Goal: Task Accomplishment & Management: Manage account settings

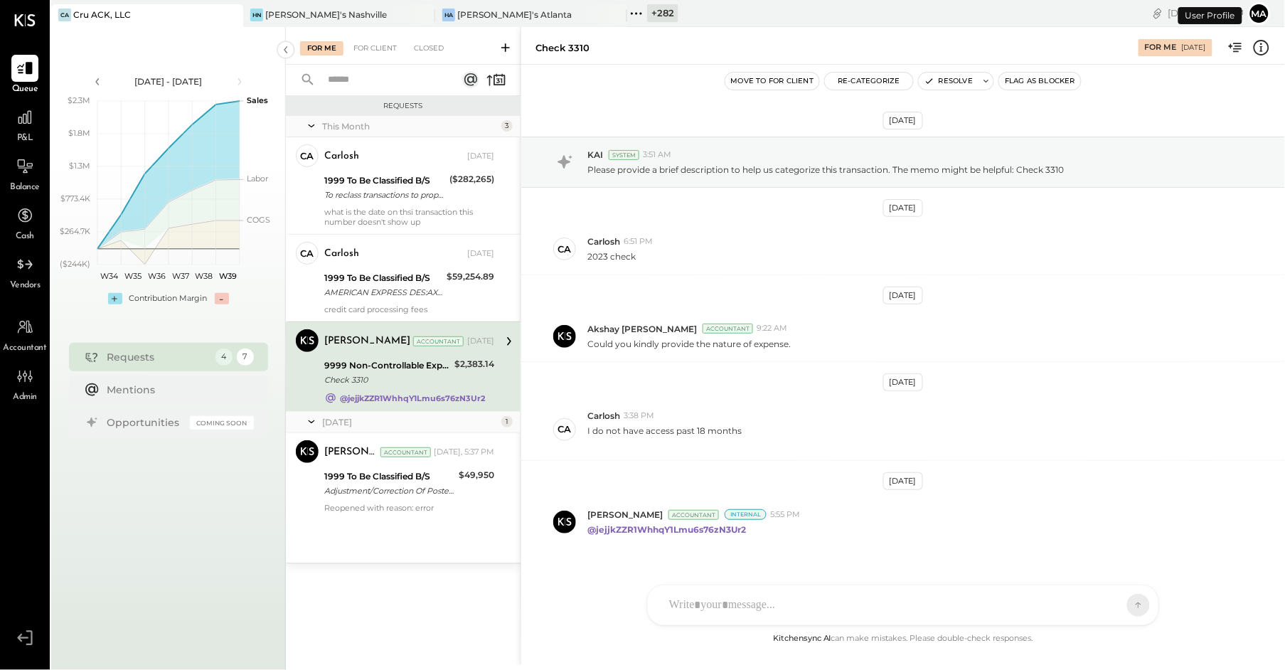
scroll to position [24, 0]
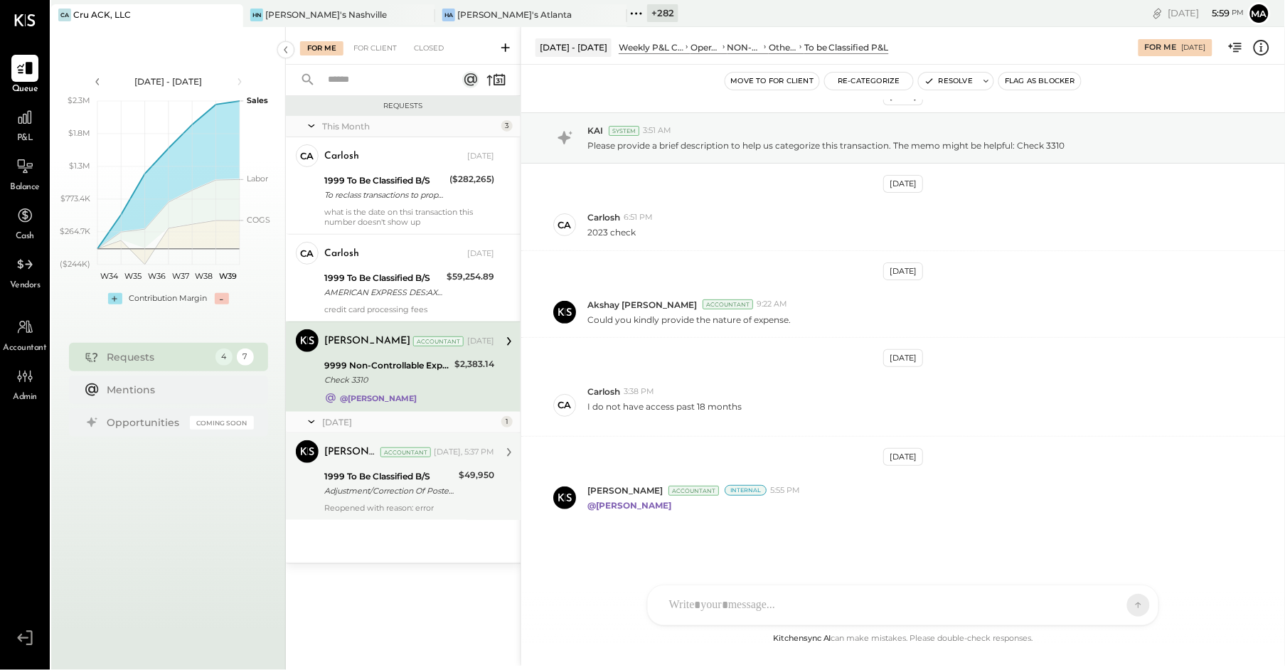
click at [395, 493] on div "Adjustment/Correction Of Posted Item" at bounding box center [389, 490] width 130 height 14
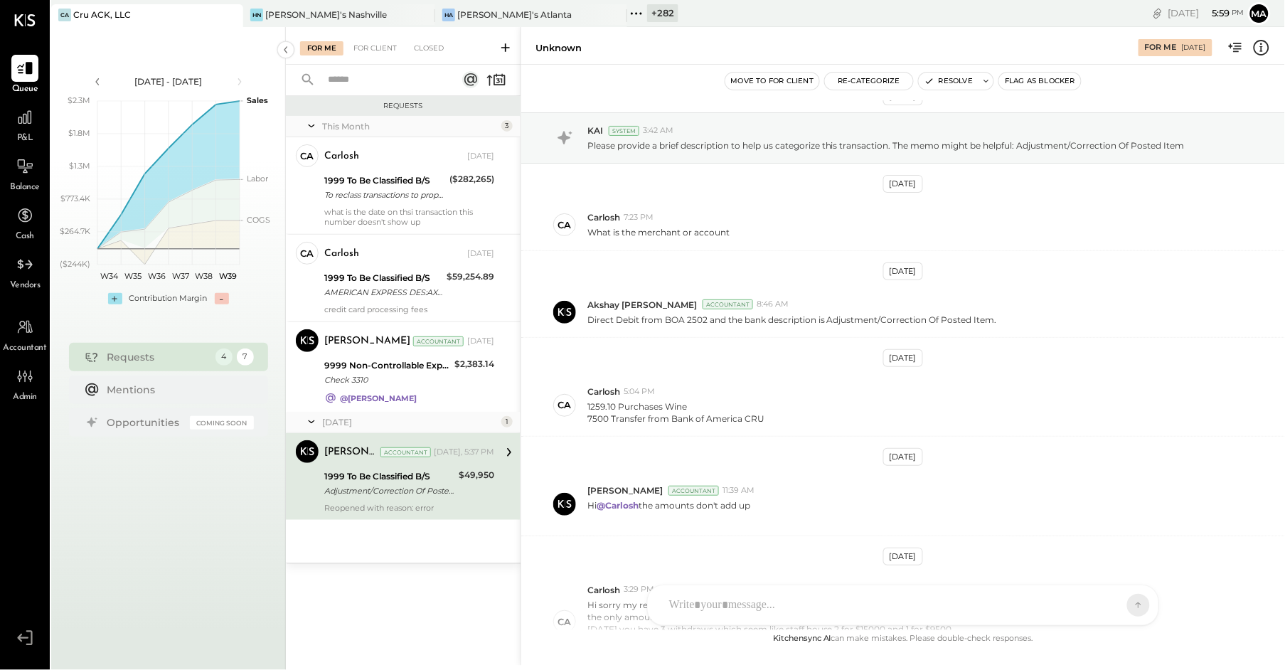
scroll to position [259, 0]
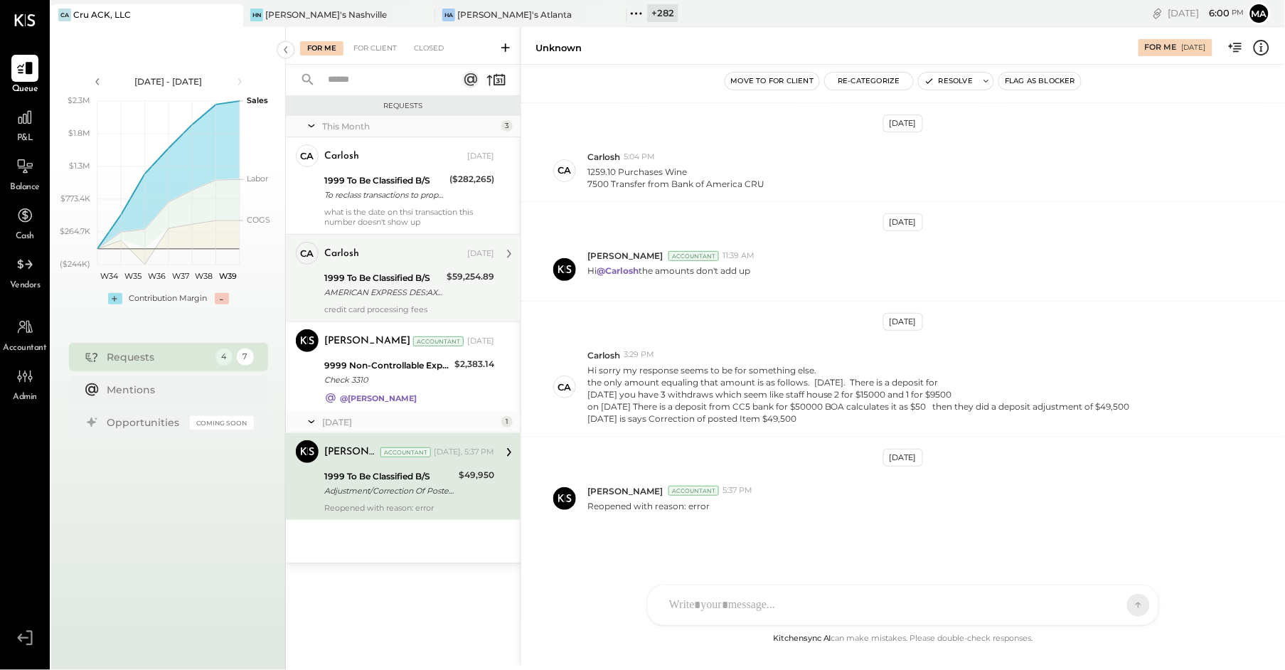
click at [360, 244] on div "Carlosh Sep 08, 2025" at bounding box center [409, 254] width 170 height 20
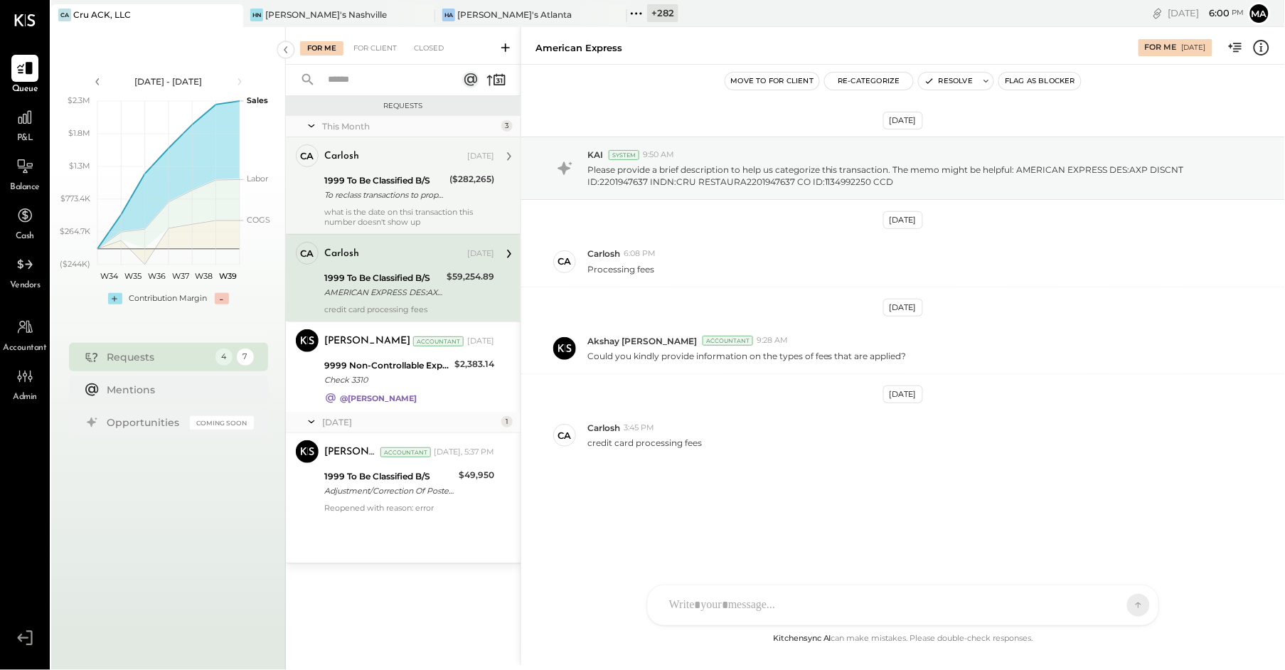
click at [368, 181] on div "1999 To Be Classified B/S" at bounding box center [384, 180] width 121 height 14
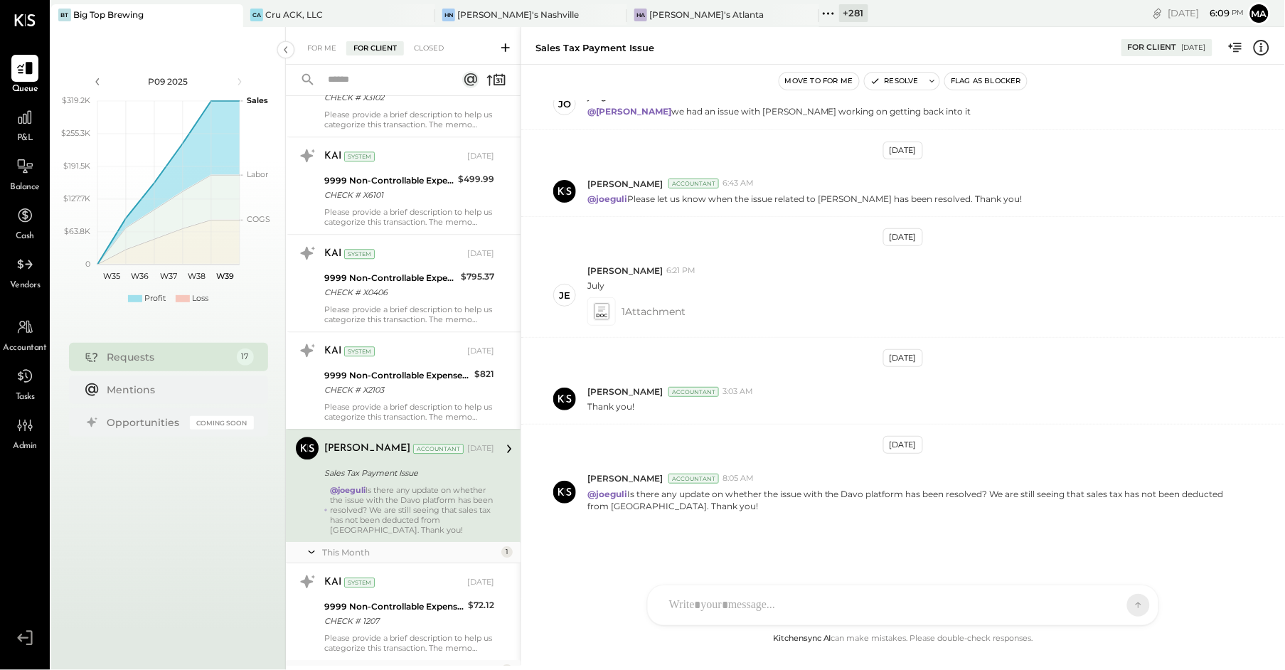
scroll to position [1320, 0]
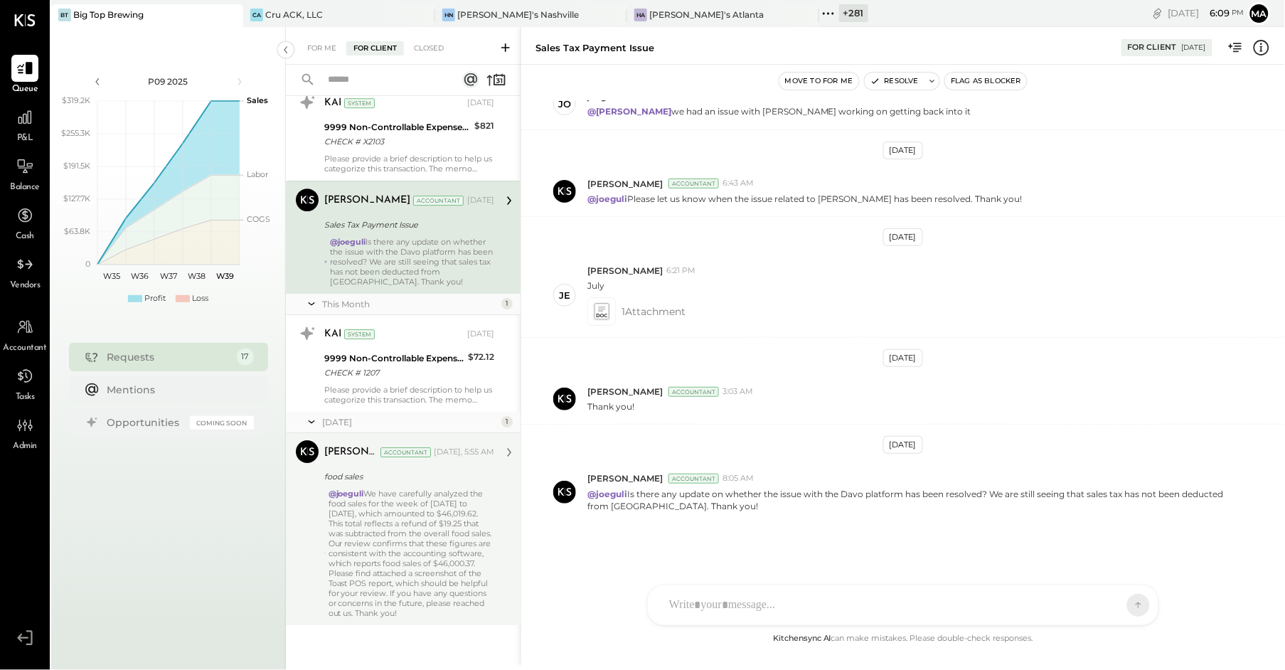
click at [405, 528] on div "@joeguli We have carefully analyzed the food sales for the week of September 17…" at bounding box center [411, 552] width 166 height 129
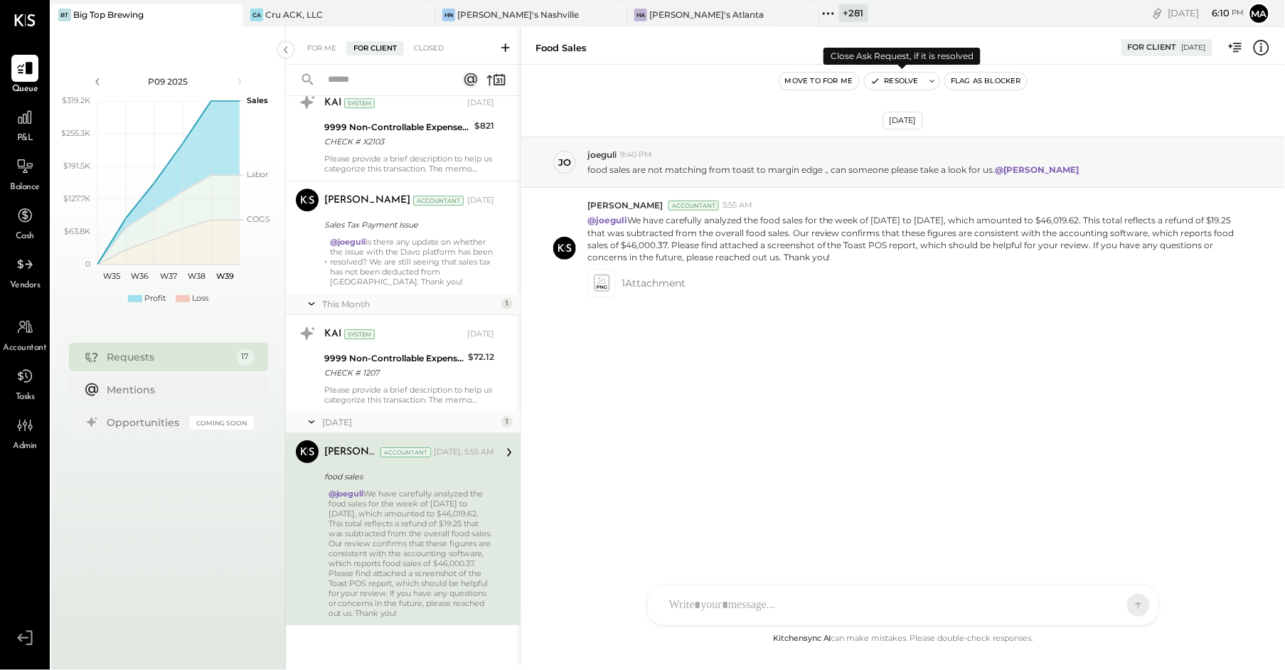
click at [903, 77] on button "Resolve" at bounding box center [895, 81] width 60 height 17
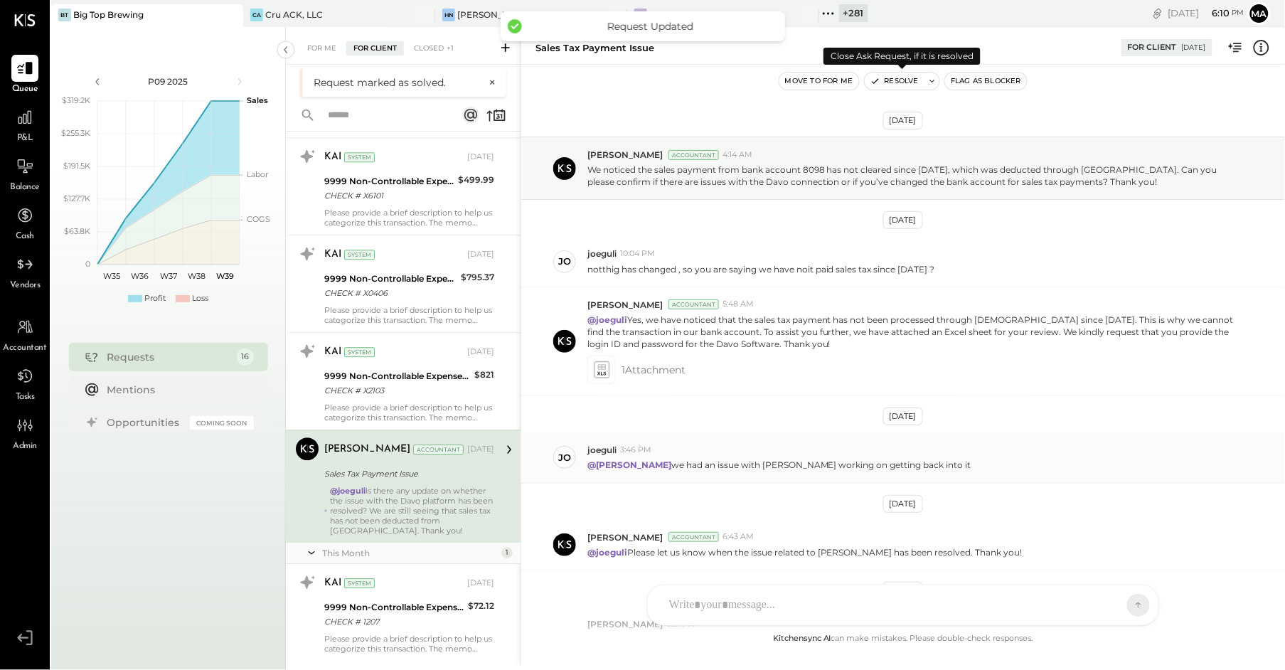
scroll to position [1107, 0]
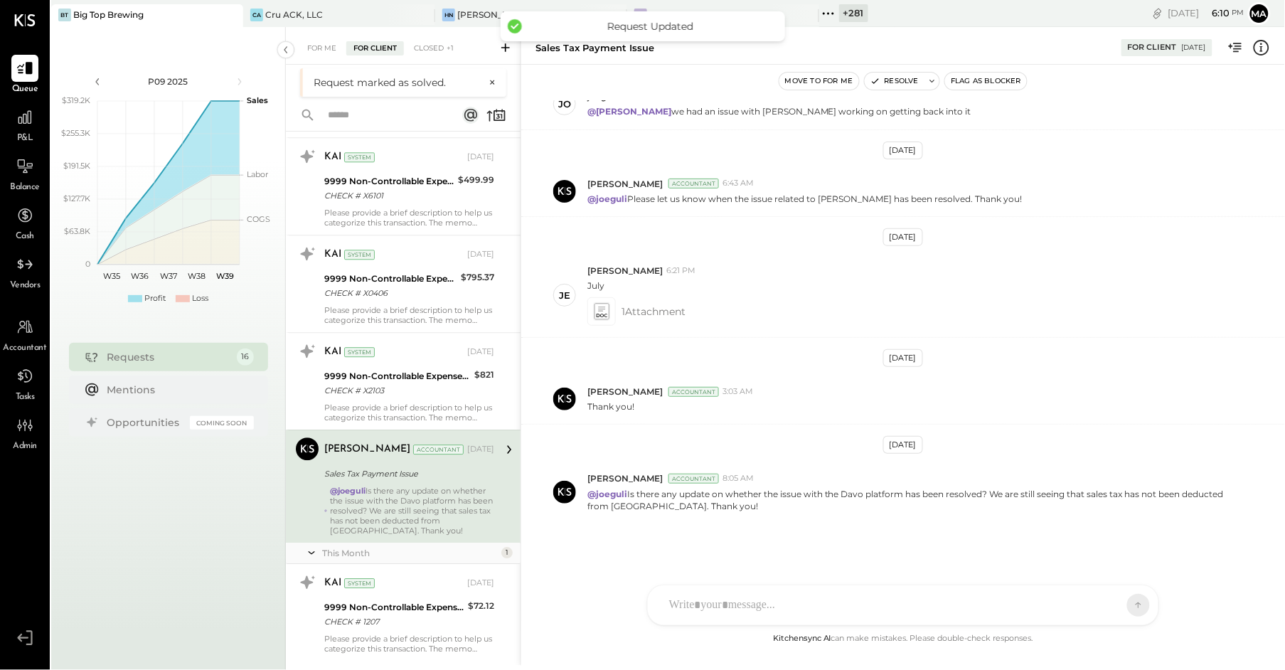
click at [419, 496] on div "@joeguli Is there any update on whether the issue with the Davo platform has be…" at bounding box center [412, 511] width 164 height 50
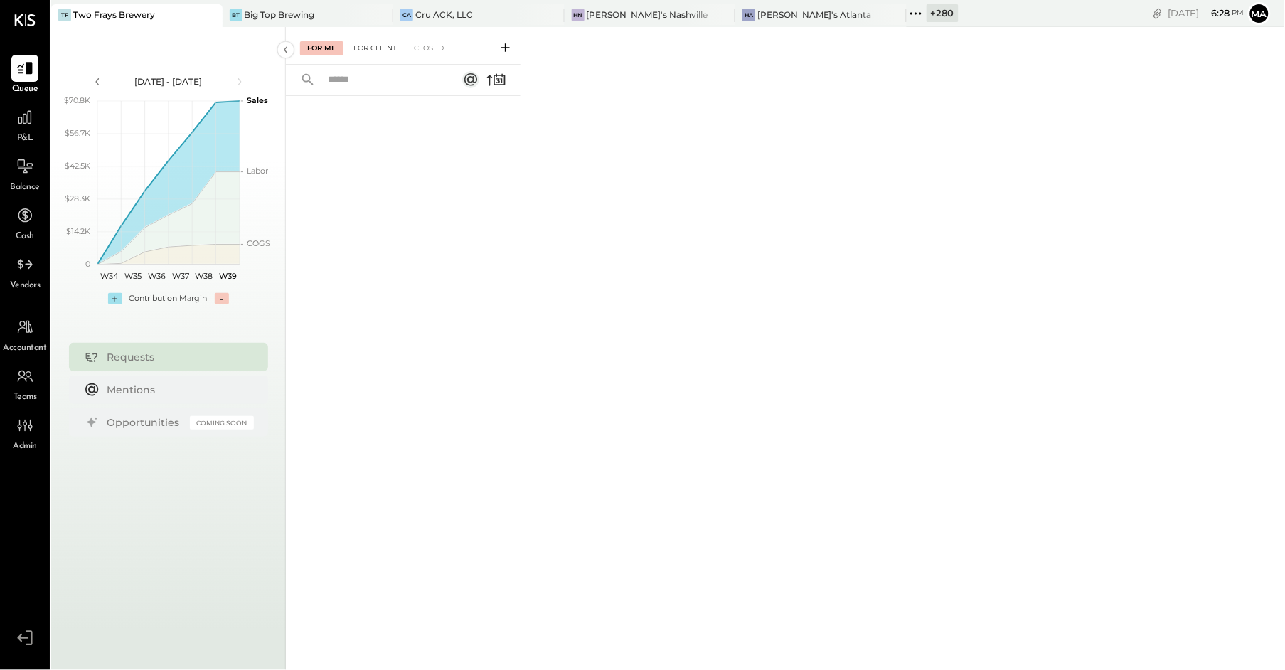
click at [379, 48] on div "For Client" at bounding box center [375, 48] width 58 height 14
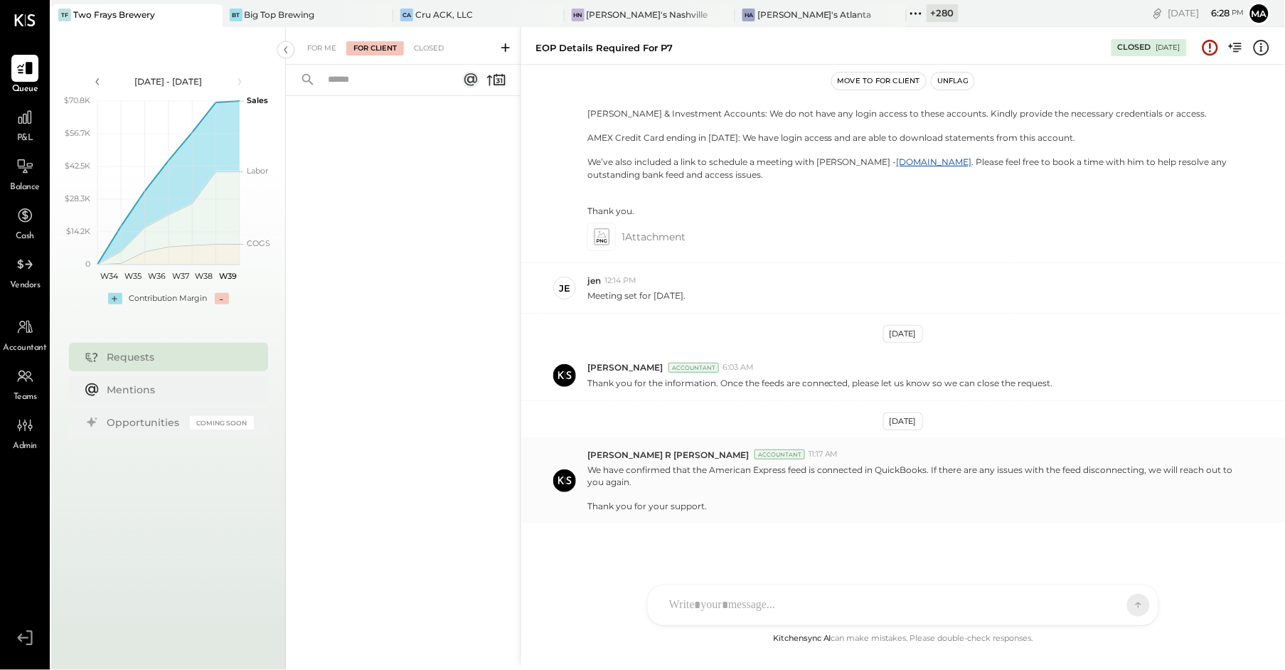
scroll to position [768, 0]
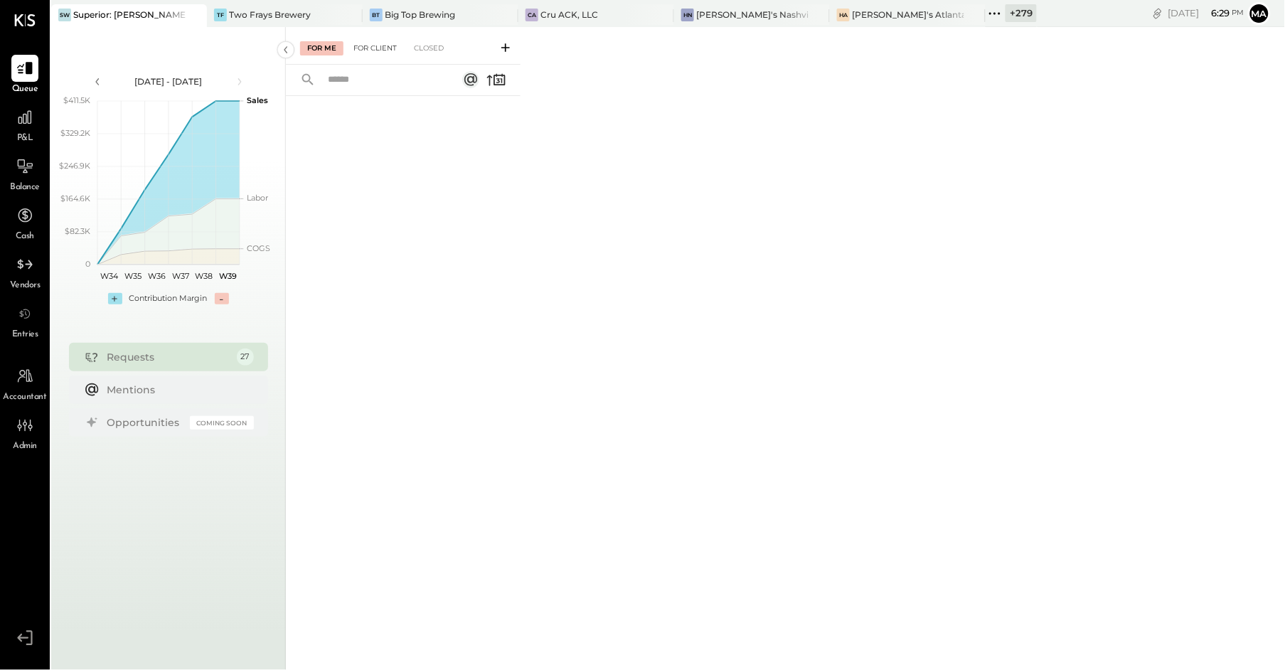
click at [378, 46] on div "For Client" at bounding box center [375, 48] width 58 height 14
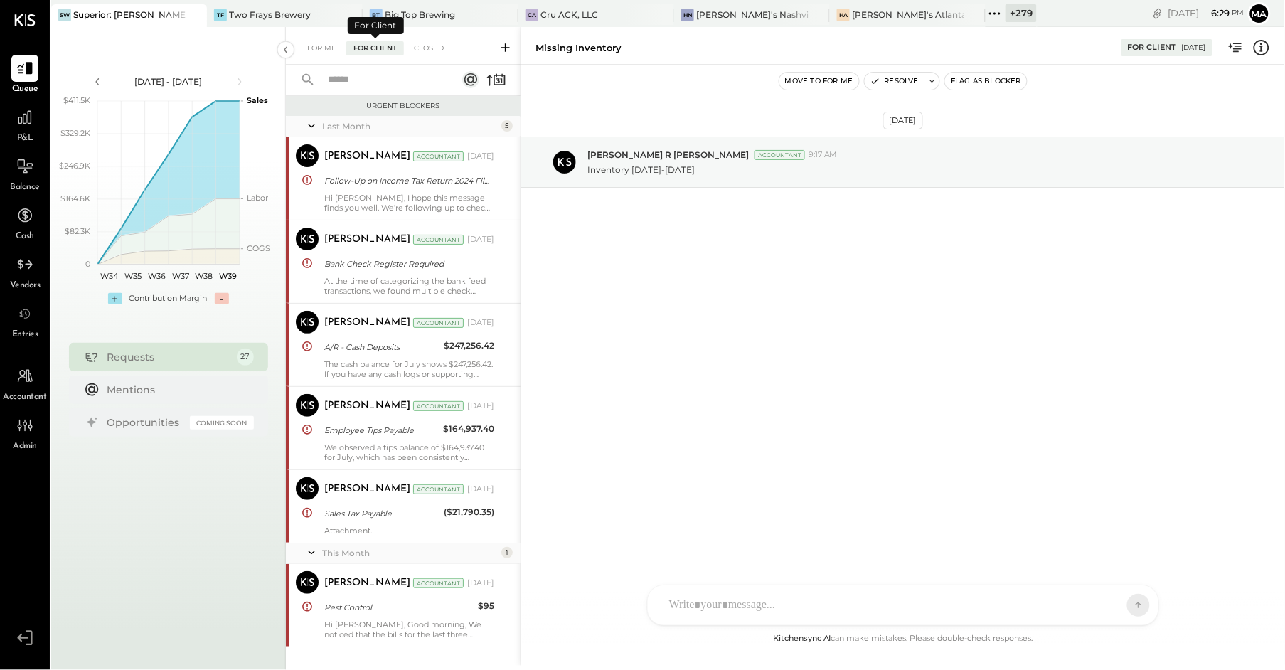
scroll to position [385, 0]
